Goal: Download file/media: Obtain a digital file from the website

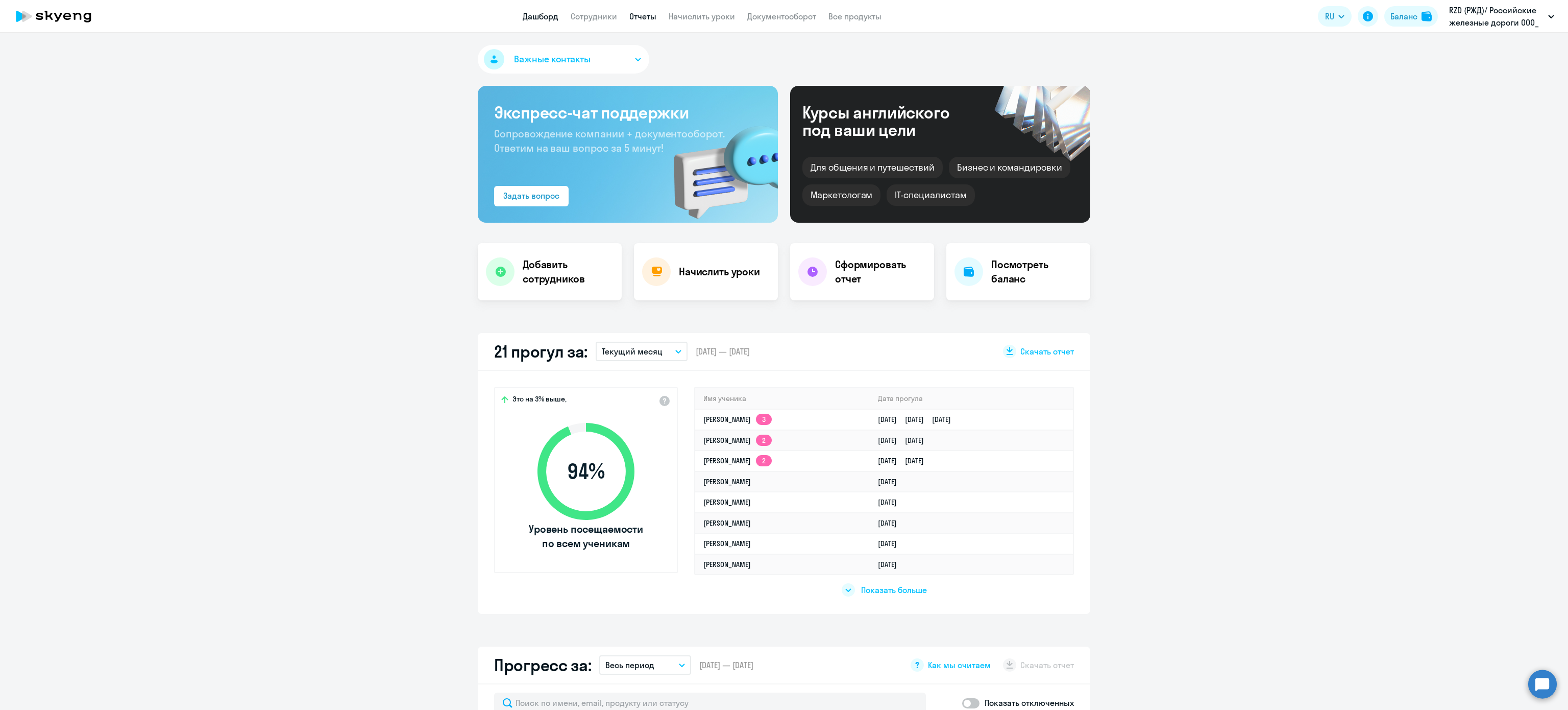
click at [639, 19] on link "Отчеты" at bounding box center [643, 16] width 27 height 10
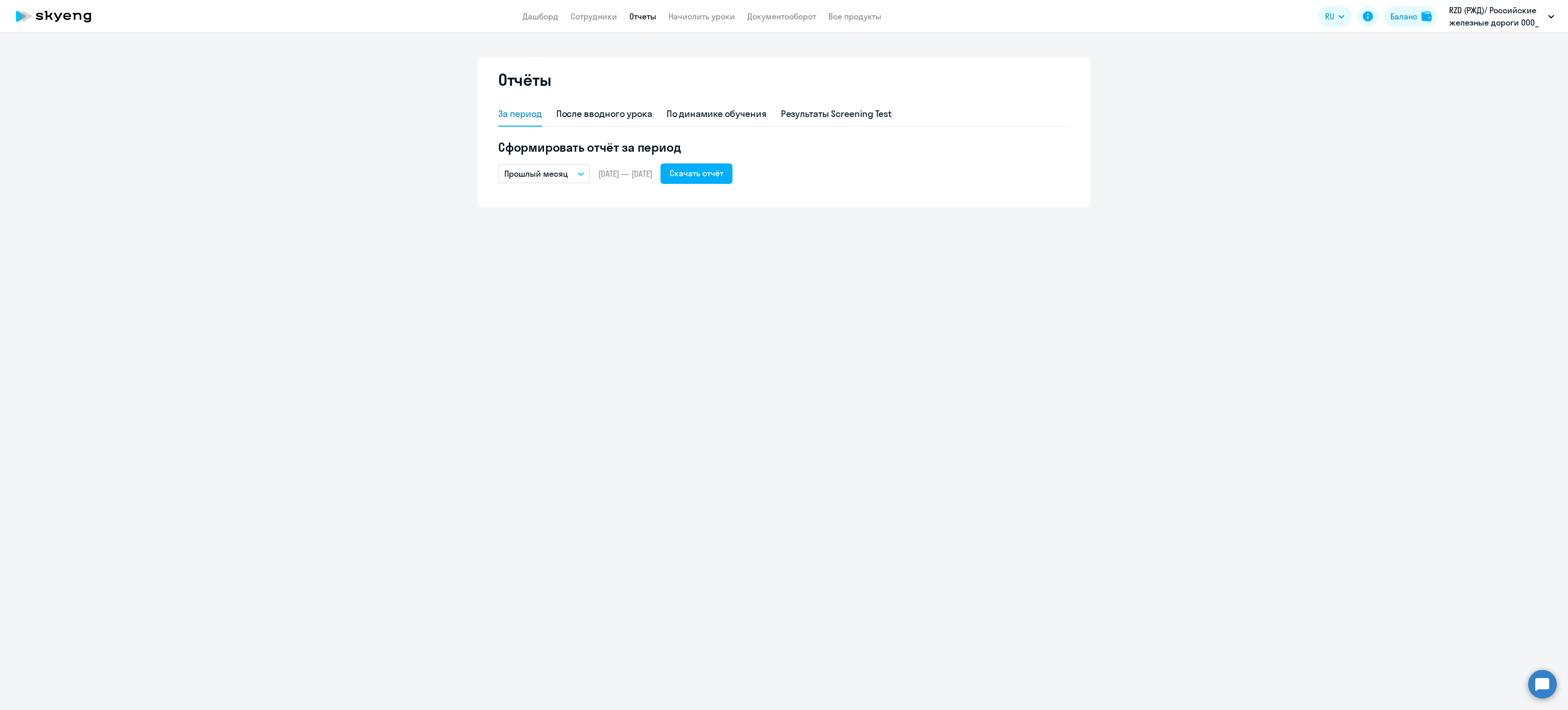
click at [550, 180] on button "Прошлый месяц" at bounding box center [544, 173] width 92 height 19
click at [544, 200] on li "Текущий месяц" at bounding box center [552, 202] width 108 height 26
click at [705, 167] on div "Скачать отчёт" at bounding box center [697, 173] width 53 height 12
click at [593, 121] on div "После вводного урока" at bounding box center [604, 114] width 96 height 24
select select "10"
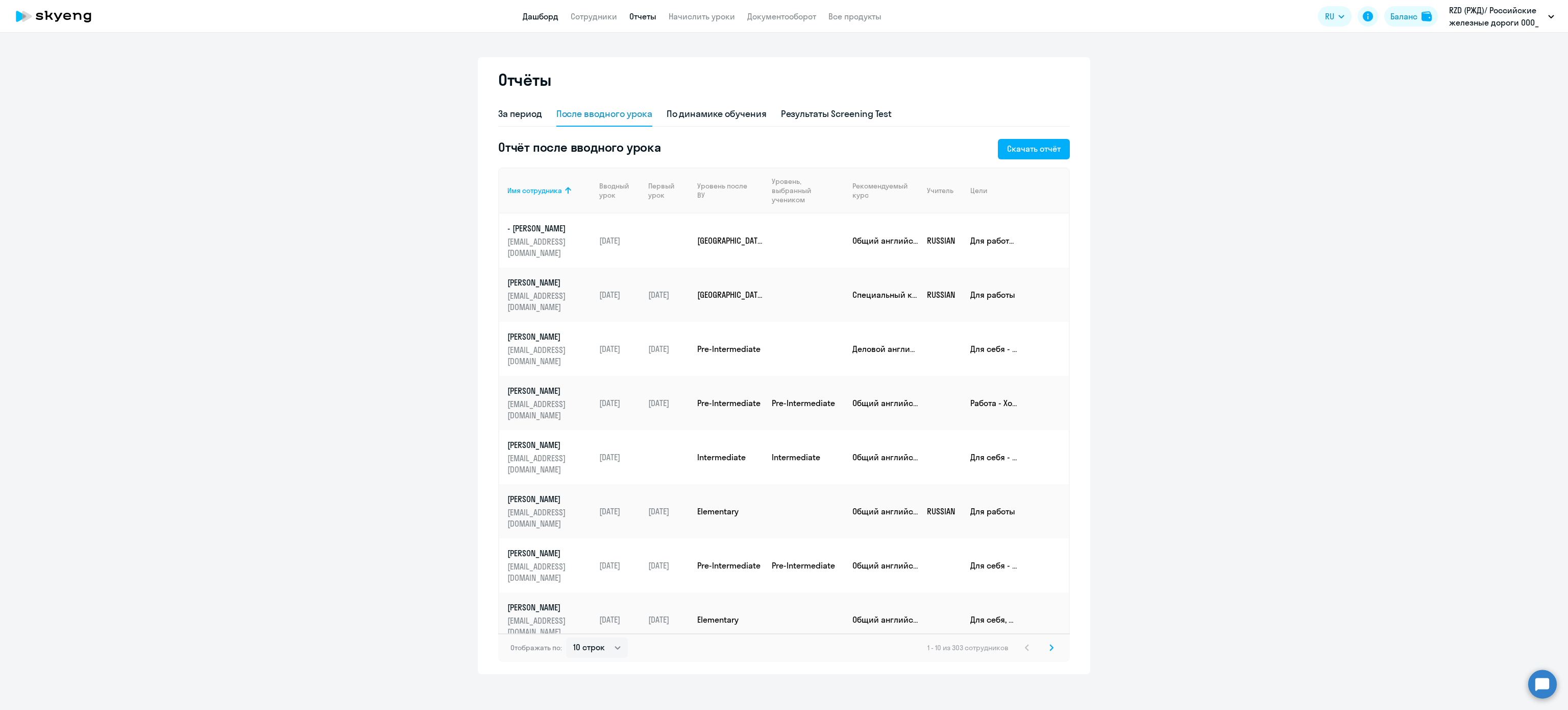
click at [536, 13] on link "Дашборд" at bounding box center [540, 16] width 35 height 10
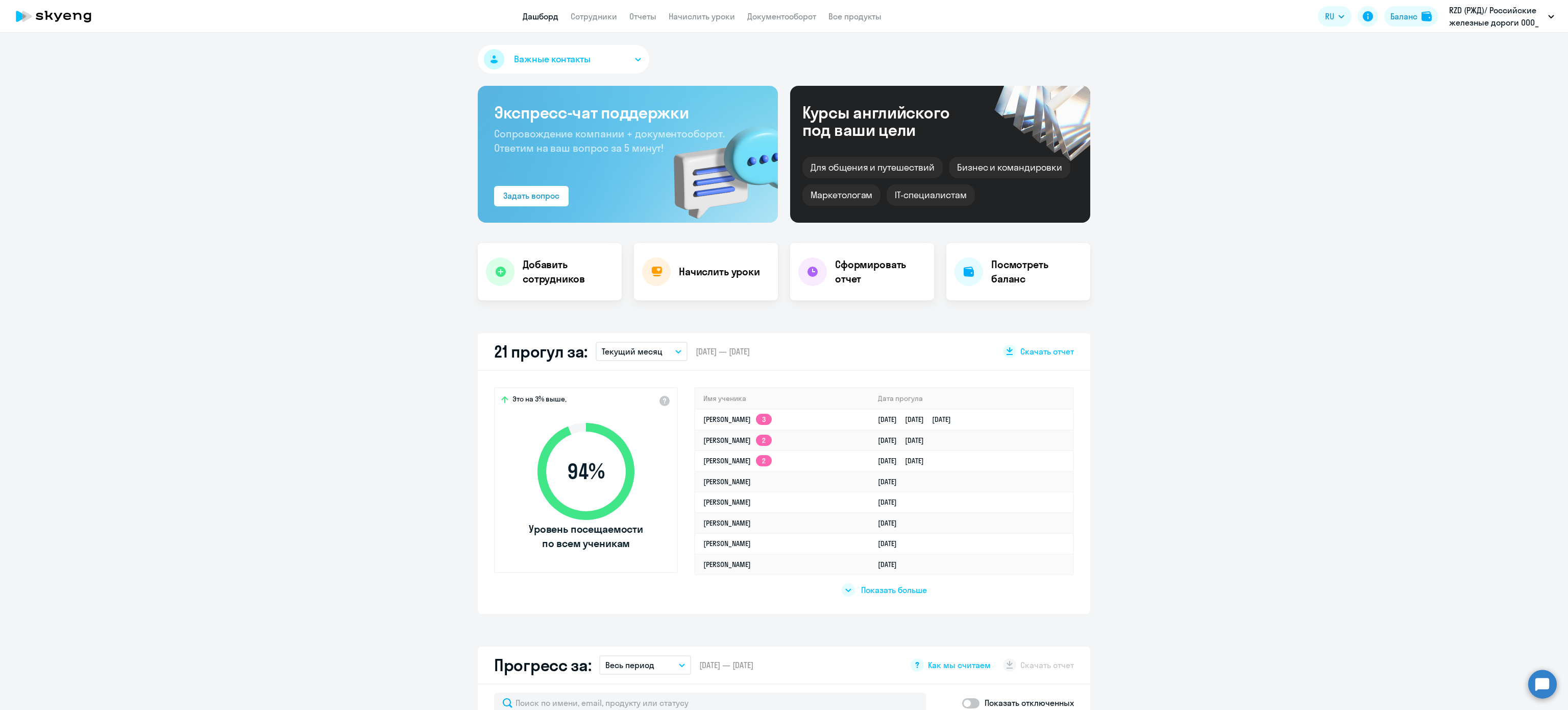
select select "30"
click at [609, 14] on link "Сотрудники" at bounding box center [593, 16] width 47 height 10
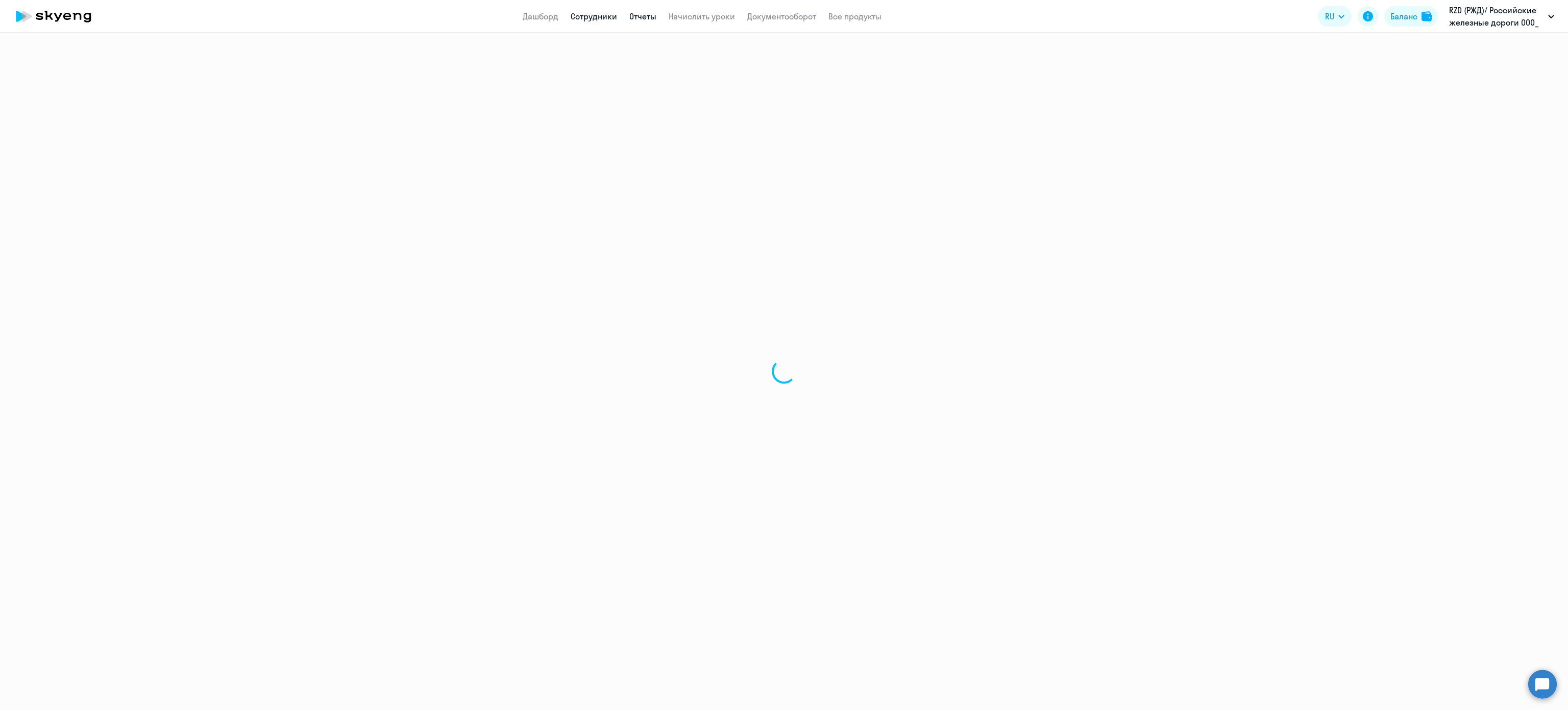
click at [653, 11] on link "Отчеты" at bounding box center [643, 16] width 27 height 10
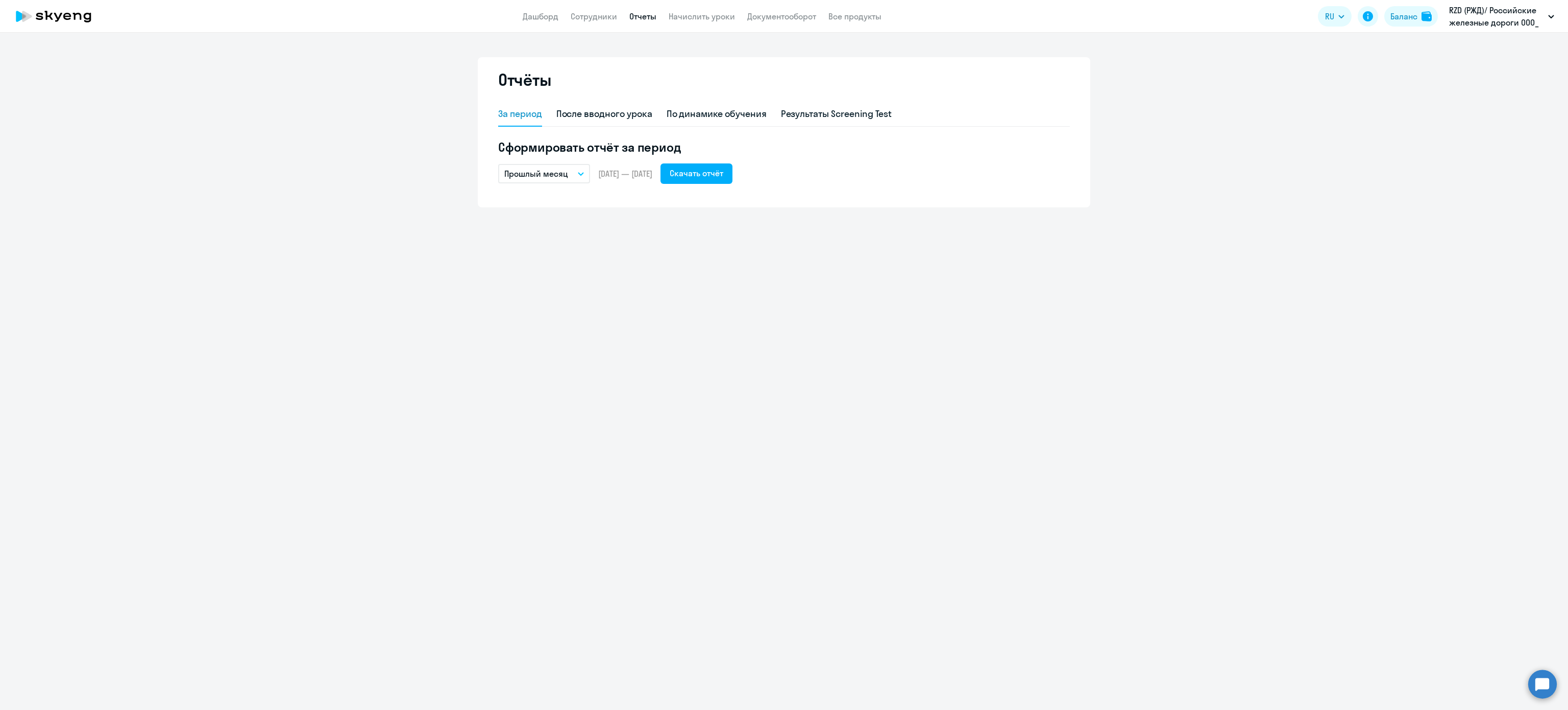
click at [528, 178] on p "Прошлый месяц" at bounding box center [536, 174] width 64 height 12
click at [551, 200] on li "Текущий месяц" at bounding box center [552, 202] width 108 height 26
click at [730, 182] on button "Скачать отчёт" at bounding box center [697, 174] width 72 height 21
click at [631, 113] on div "После вводного урока" at bounding box center [604, 113] width 96 height 13
select select "10"
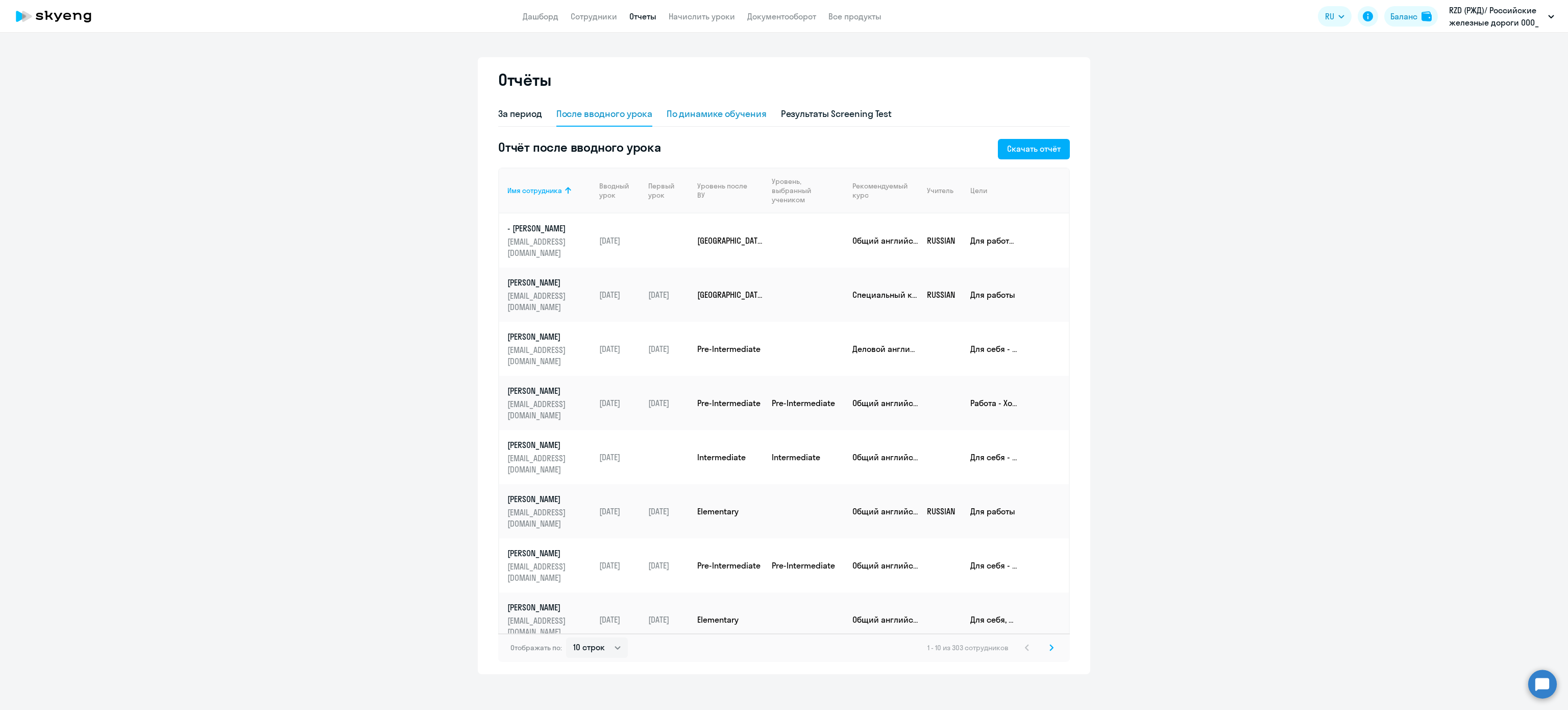
click at [708, 115] on div "По динамике обучения" at bounding box center [717, 113] width 100 height 13
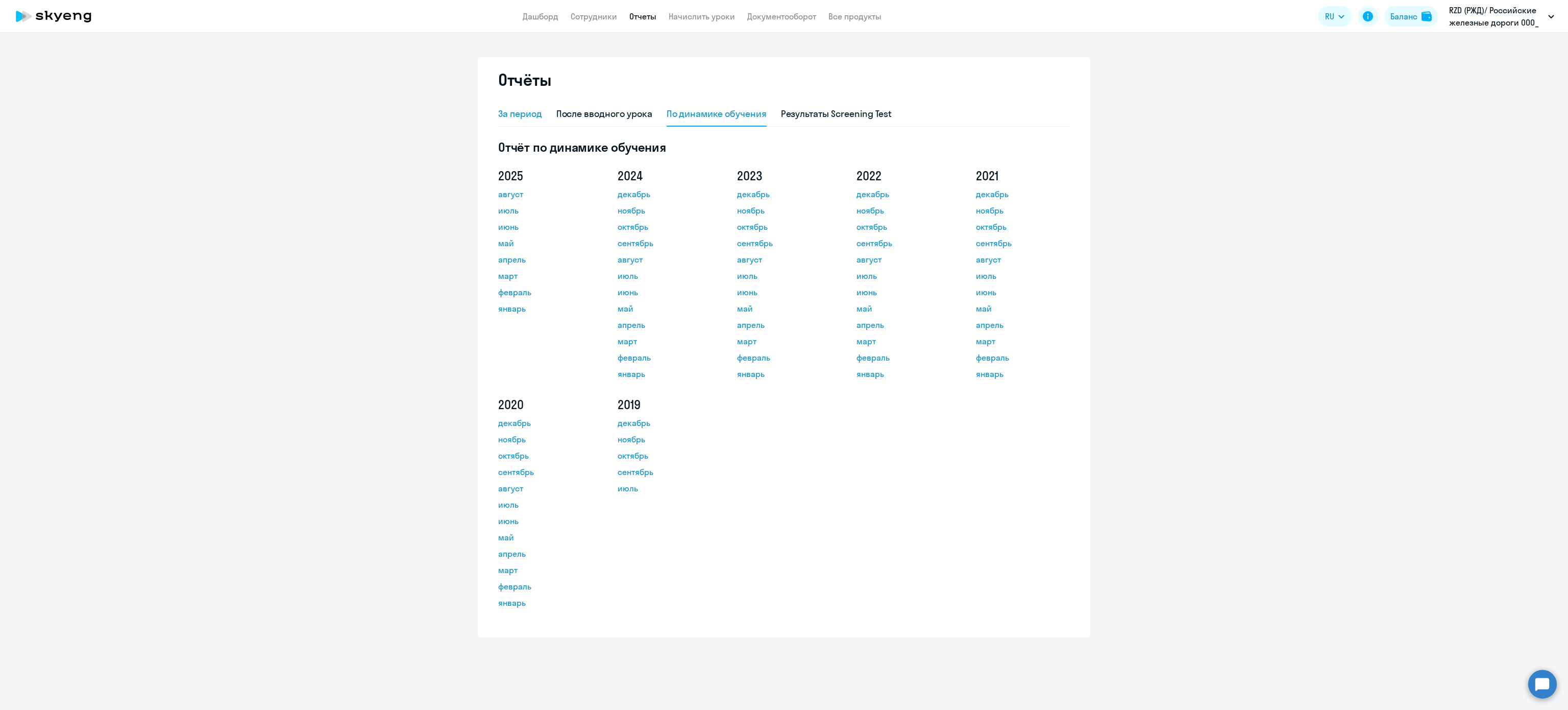
click at [526, 111] on div "За период" at bounding box center [520, 113] width 44 height 13
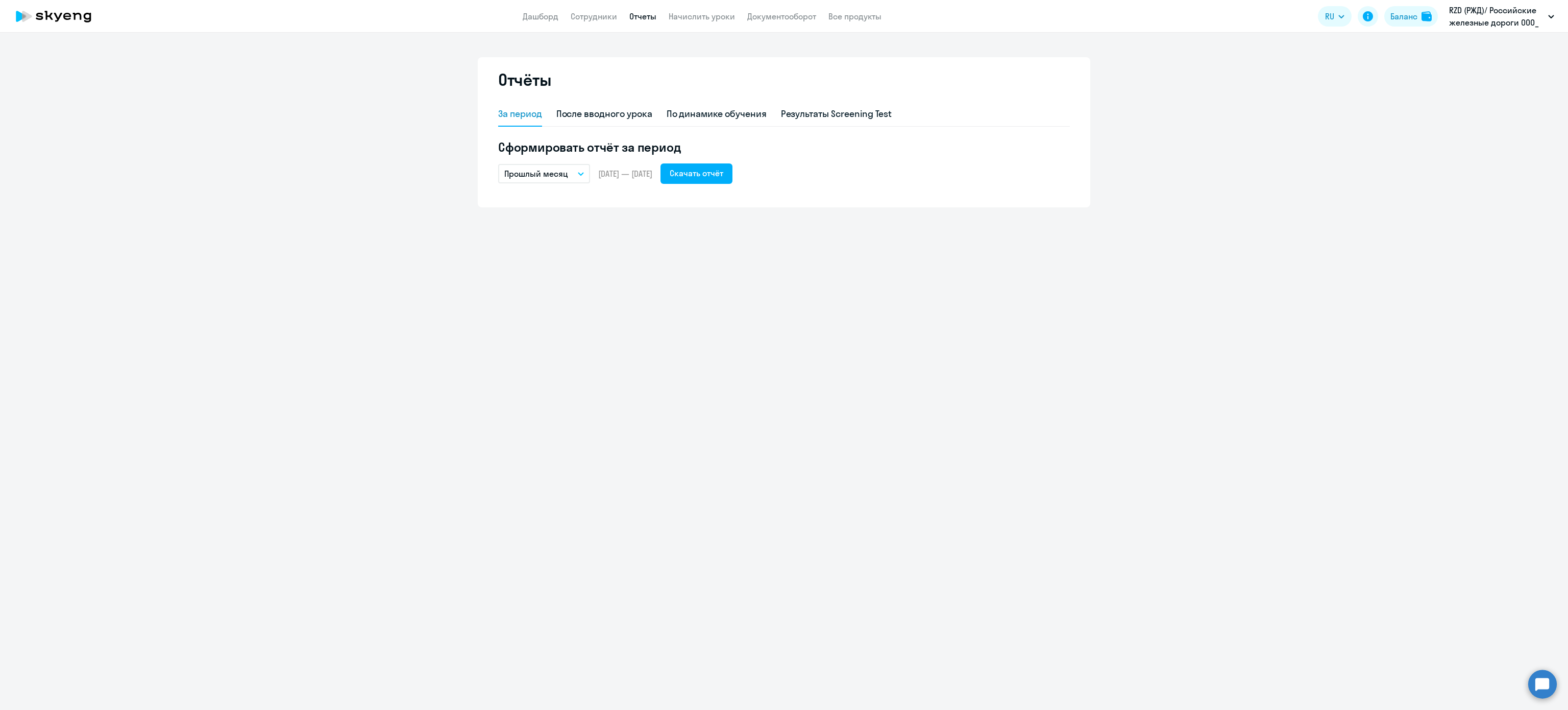
click at [502, 169] on button "Прошлый месяц" at bounding box center [544, 173] width 92 height 19
click at [565, 205] on li "Текущий месяц" at bounding box center [552, 202] width 108 height 26
click at [733, 180] on button "Скачать отчёт" at bounding box center [697, 174] width 72 height 21
click at [723, 114] on div "По динамике обучения" at bounding box center [717, 113] width 100 height 13
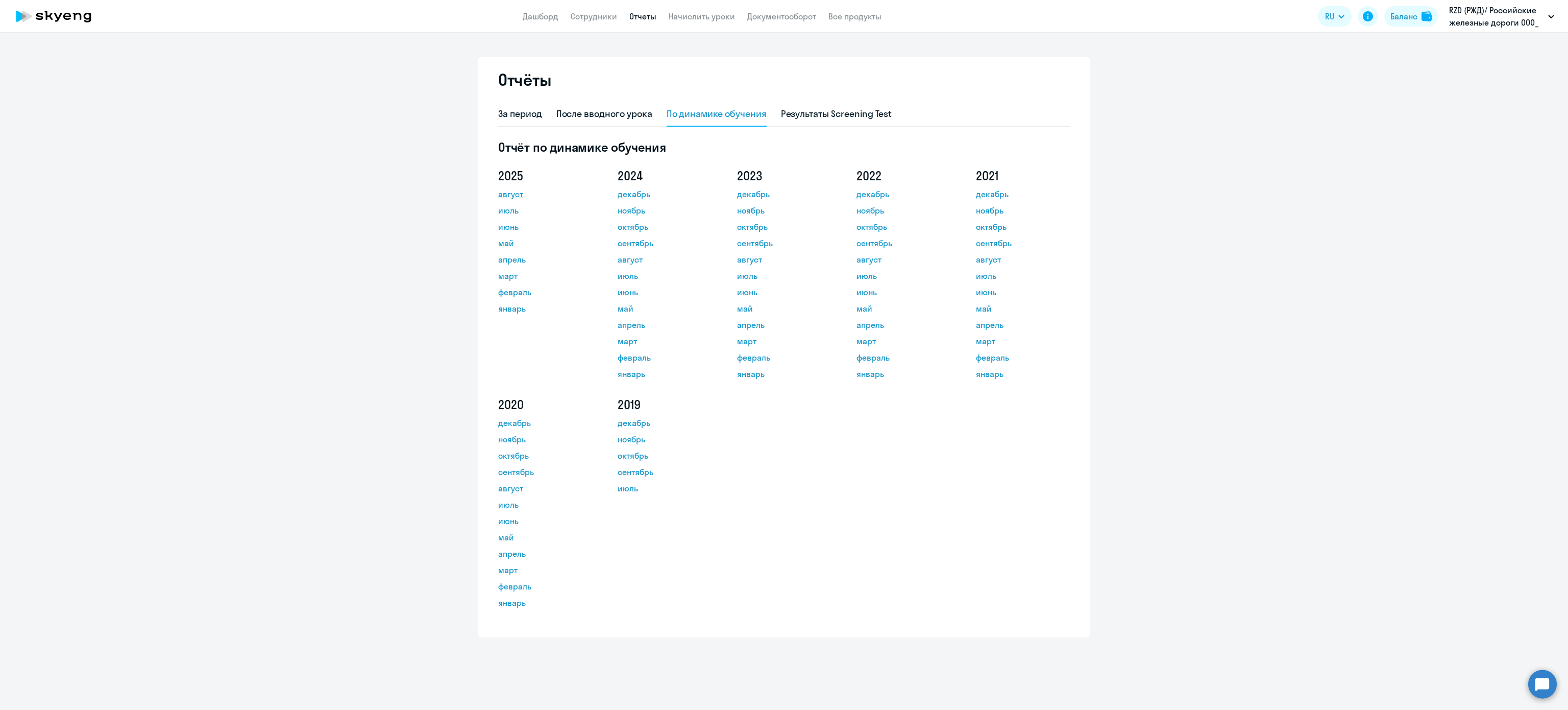
click at [516, 197] on link "август" at bounding box center [544, 194] width 92 height 12
click at [546, 13] on link "Дашборд" at bounding box center [540, 16] width 35 height 10
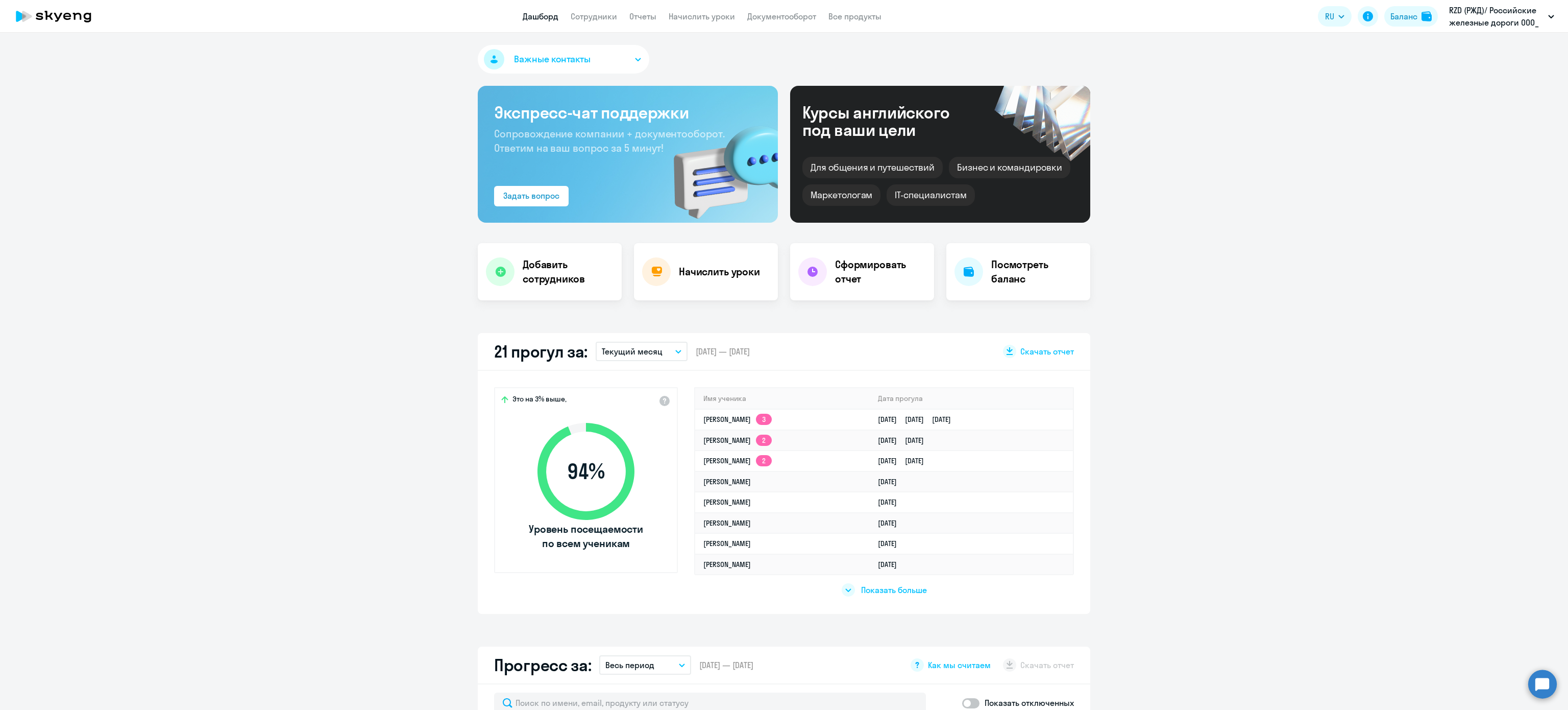
select select "30"
